Goal: Task Accomplishment & Management: Use online tool/utility

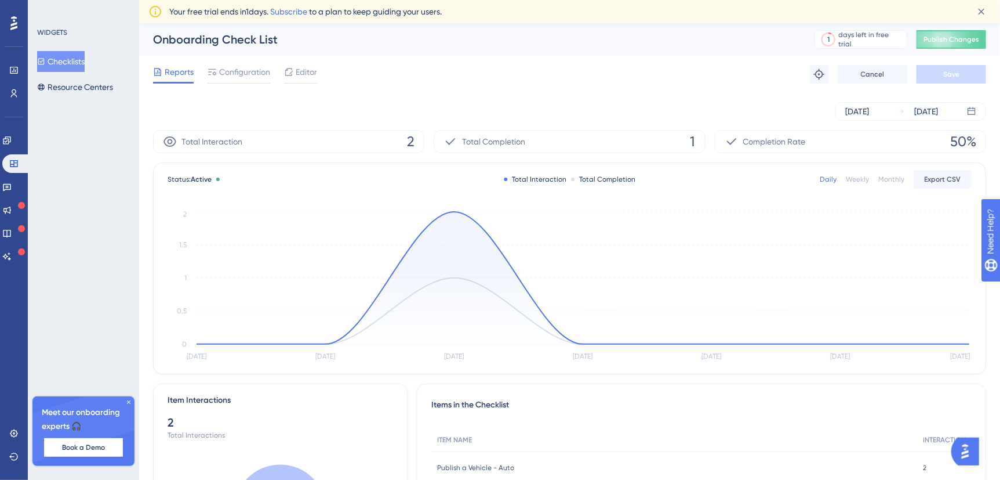
click at [8, 195] on div "Feedback" at bounding box center [13, 186] width 23 height 19
click at [10, 141] on icon at bounding box center [7, 140] width 8 height 8
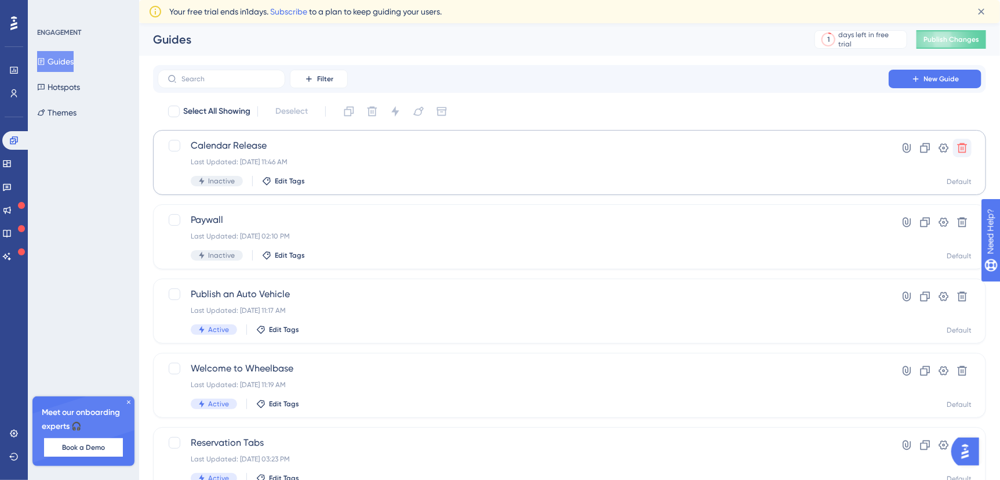
click at [967, 147] on icon at bounding box center [963, 148] width 12 height 12
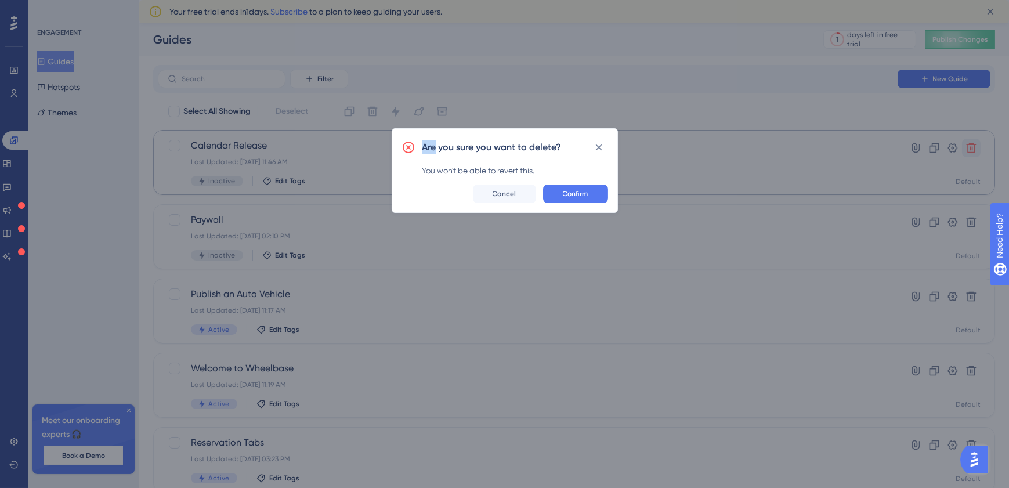
click at [967, 147] on div "Are you sure you want to delete? You won't be able to revert this. Confirm Canc…" at bounding box center [504, 244] width 1009 height 488
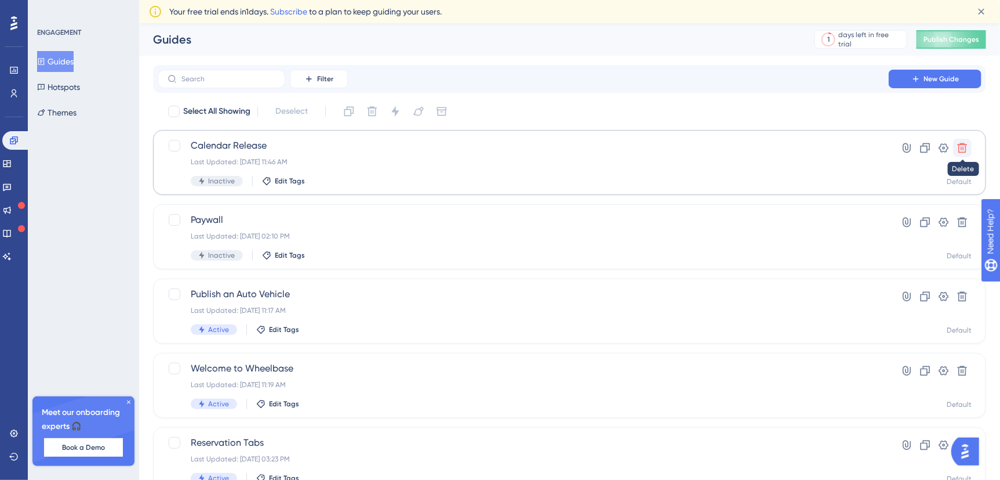
click at [967, 147] on icon at bounding box center [963, 148] width 12 height 12
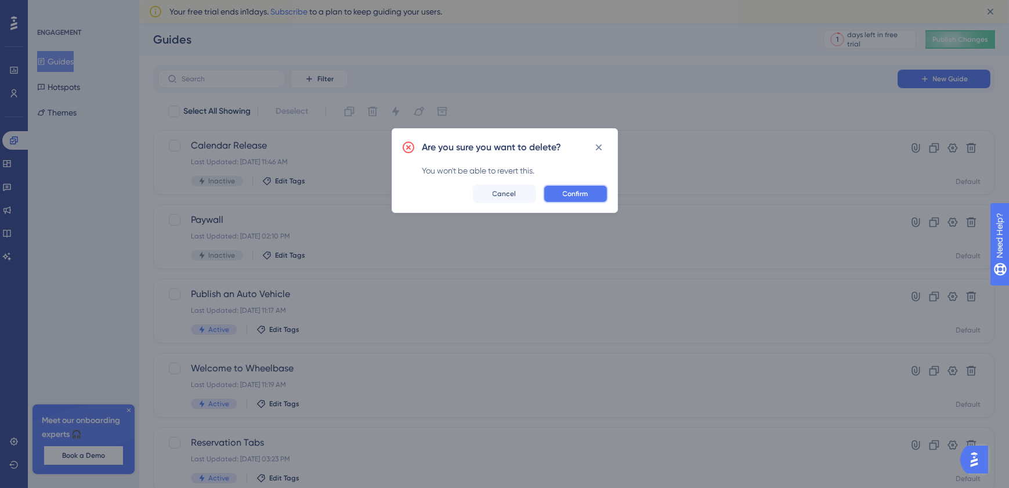
click at [574, 194] on span "Confirm" at bounding box center [576, 193] width 26 height 9
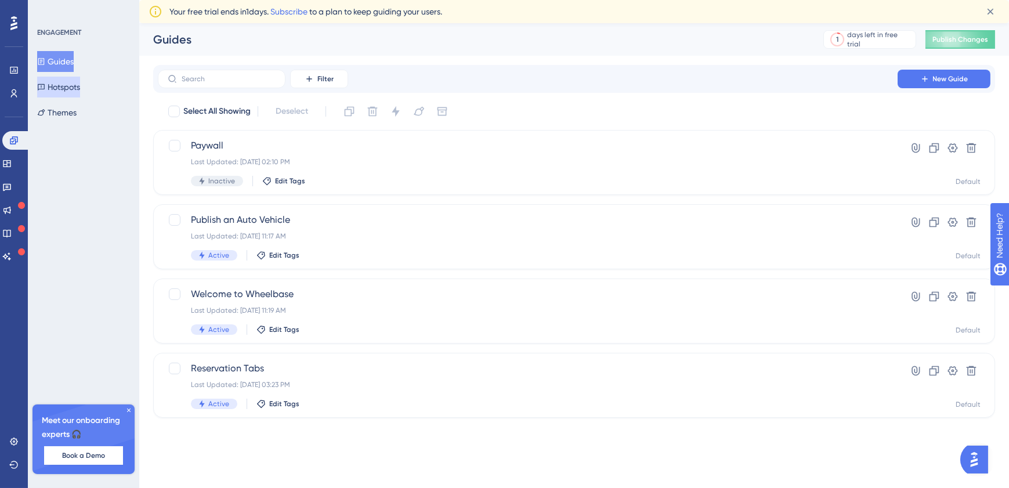
click at [74, 91] on button "Hotspots" at bounding box center [58, 87] width 43 height 21
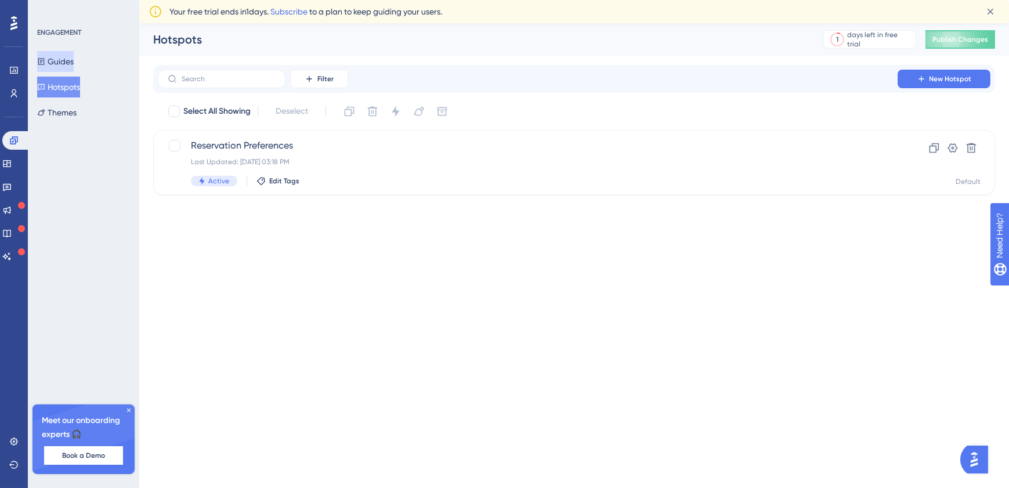
click at [65, 51] on button "Guides" at bounding box center [55, 61] width 37 height 21
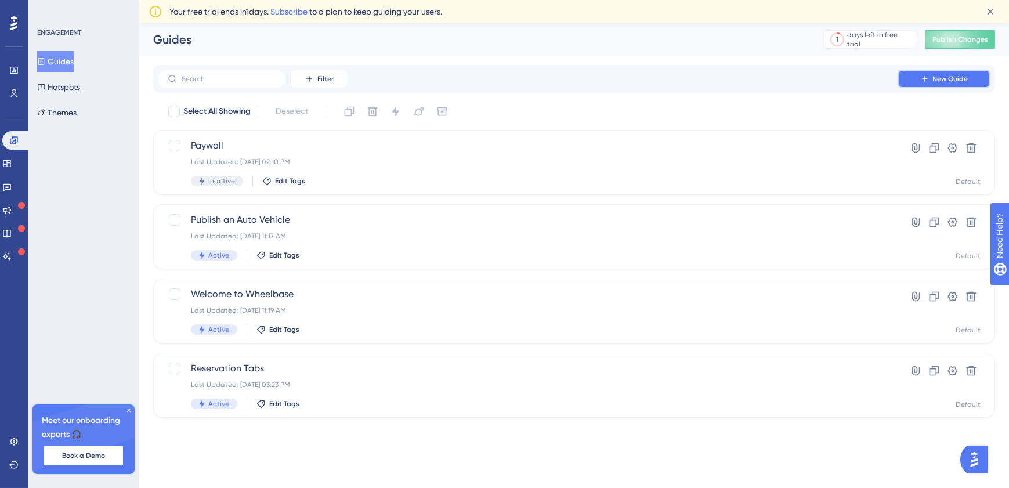
click at [961, 82] on span "New Guide" at bounding box center [950, 78] width 35 height 9
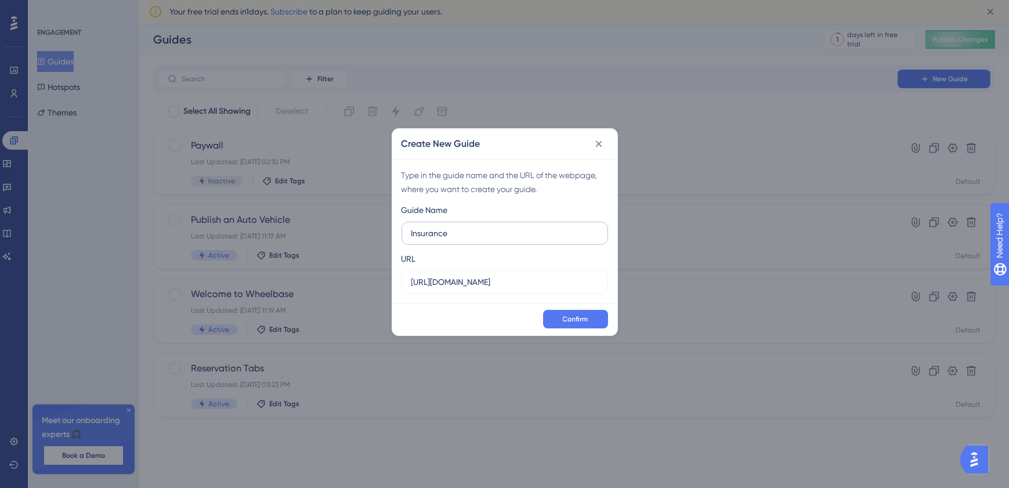
click at [458, 233] on input "Insurance" at bounding box center [504, 233] width 187 height 13
type input "I"
type input "Tollspot integration release"
click at [565, 318] on span "Confirm" at bounding box center [576, 318] width 26 height 9
